Goal: Register for event/course

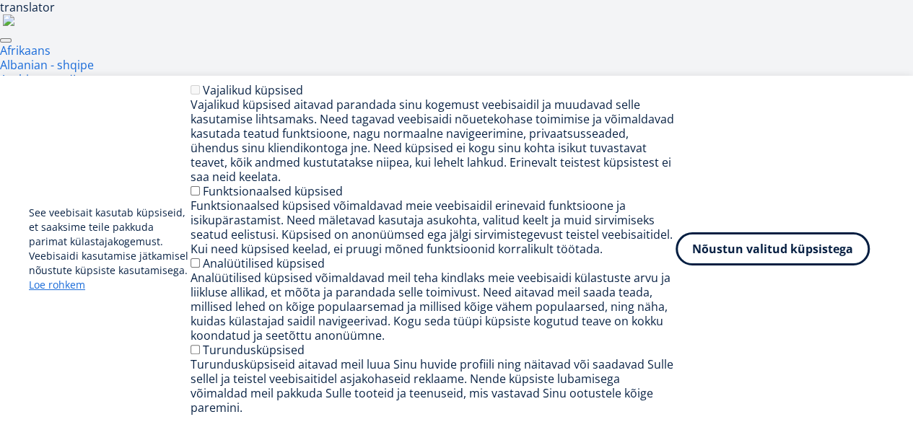
click at [792, 253] on button "Nõustun valitud küpsistega" at bounding box center [773, 246] width 194 height 33
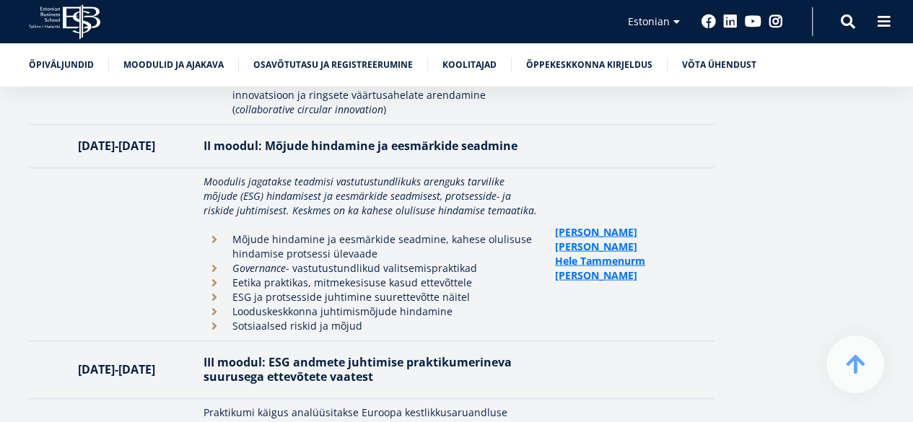
scroll to position [4188, 0]
